Goal: Task Accomplishment & Management: Manage account settings

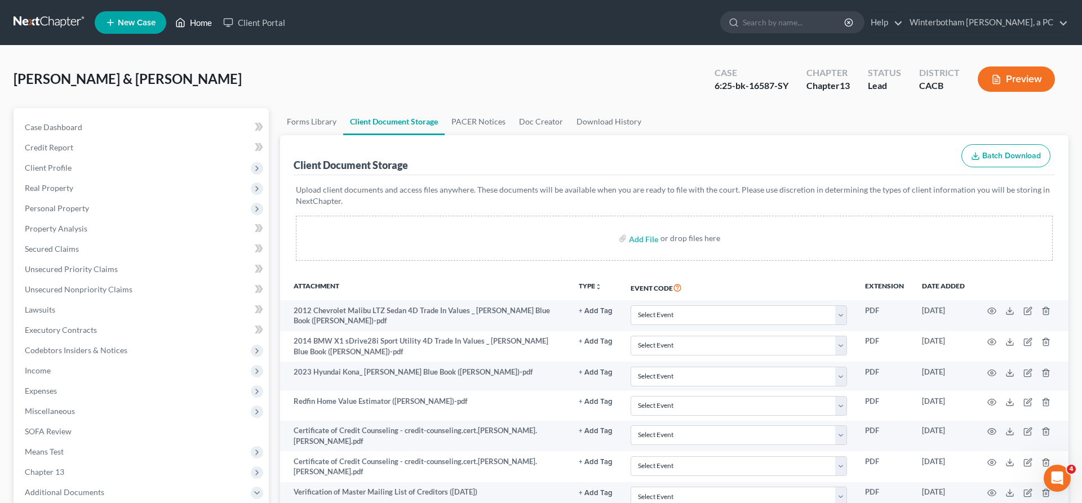
click at [170, 18] on link "Home" at bounding box center [194, 22] width 48 height 20
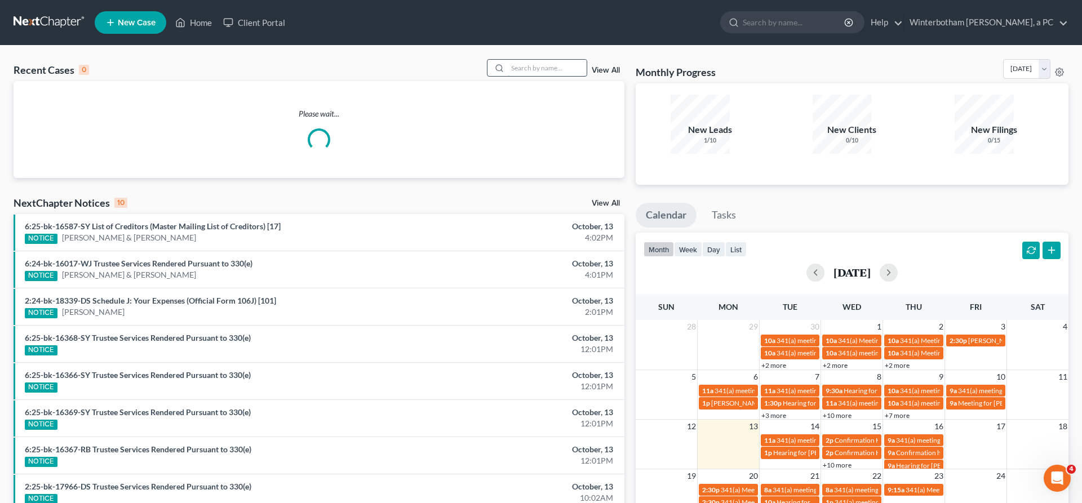
click at [563, 60] on input "search" at bounding box center [547, 68] width 79 height 16
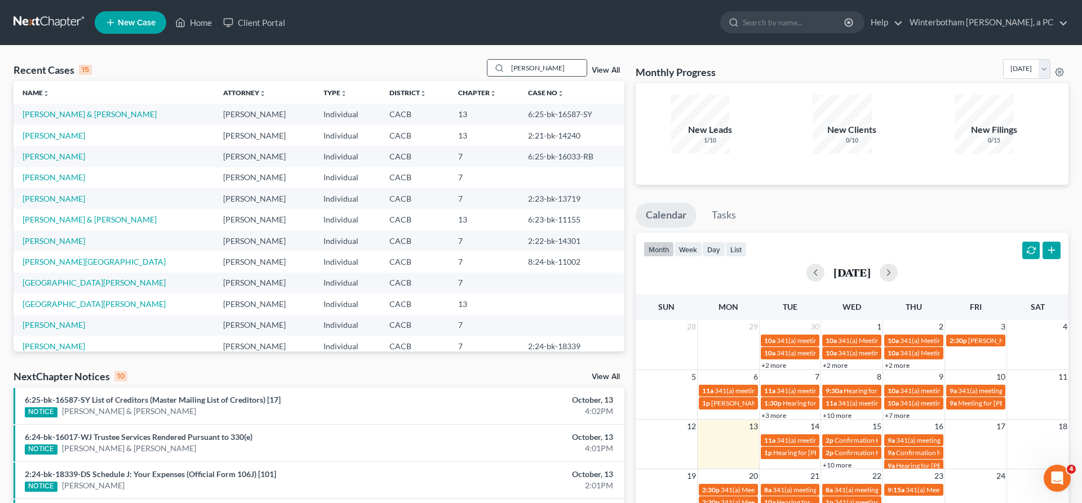
type input "[PERSON_NAME]"
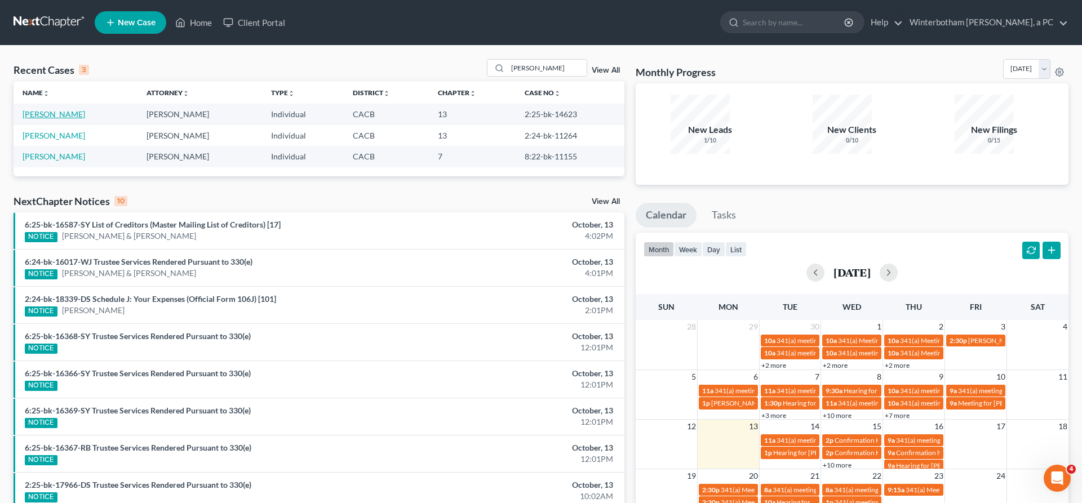
click at [47, 109] on link "[PERSON_NAME]" at bounding box center [54, 114] width 63 height 10
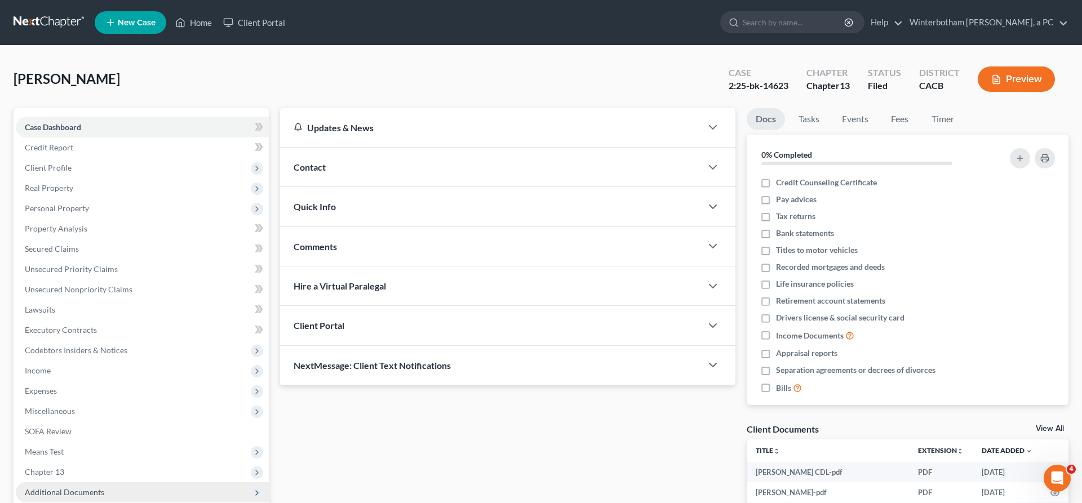
click at [78, 483] on span "Additional Documents" at bounding box center [142, 493] width 253 height 20
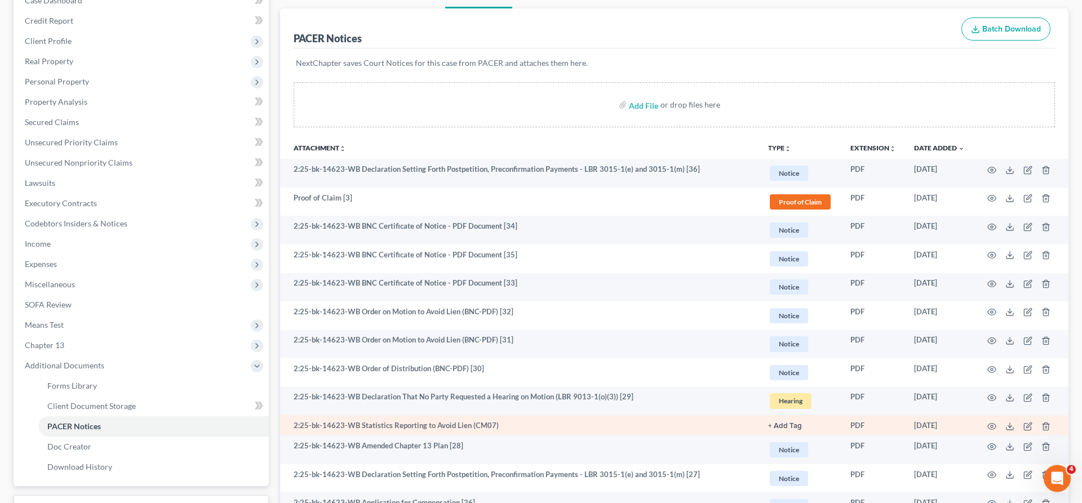
scroll to position [142, 0]
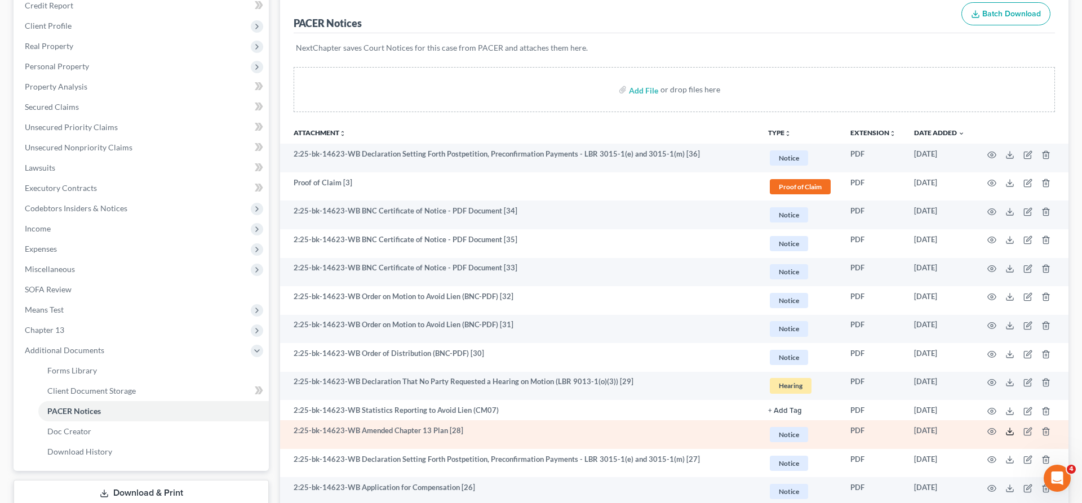
click at [1015, 427] on icon at bounding box center [1010, 431] width 9 height 9
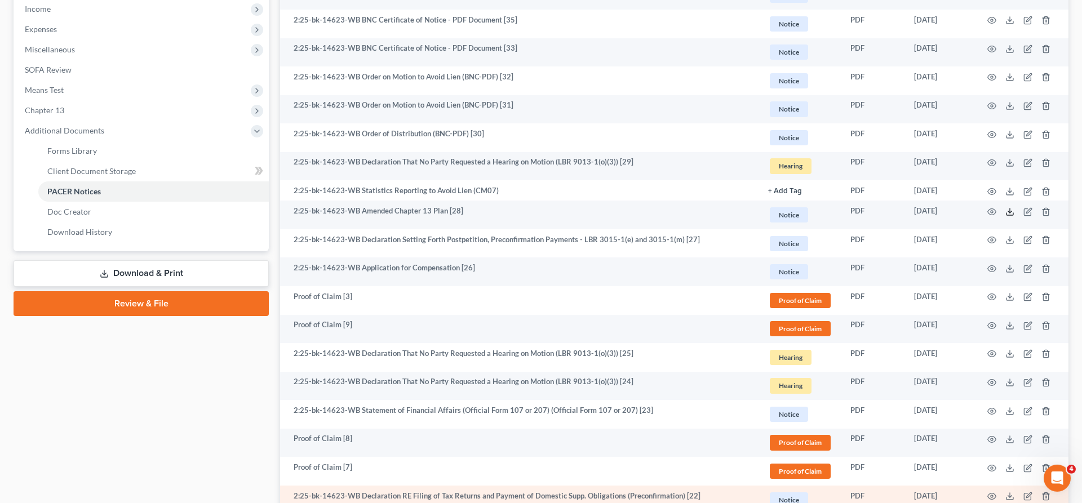
scroll to position [379, 0]
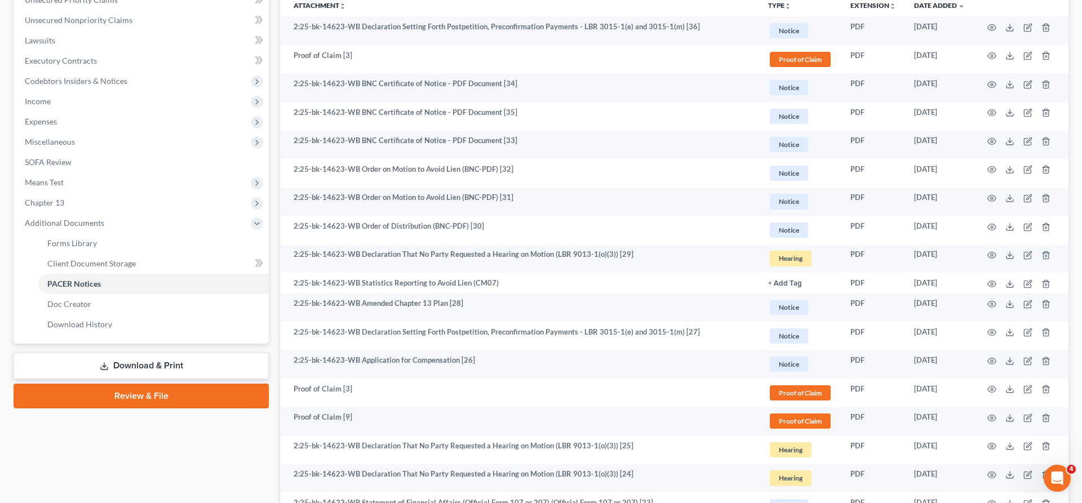
scroll to position [284, 0]
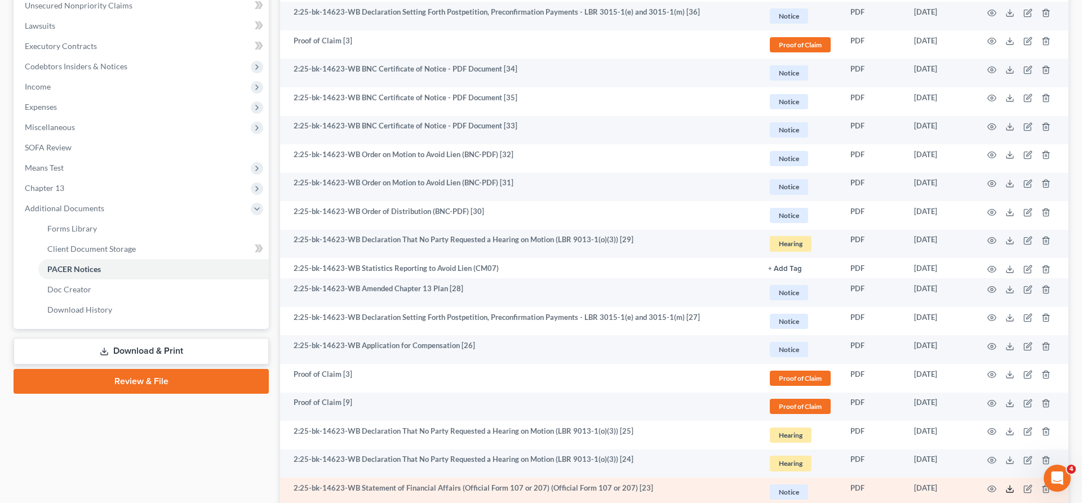
click at [1012, 488] on polyline at bounding box center [1010, 489] width 4 height 2
